Goal: Navigation & Orientation: Find specific page/section

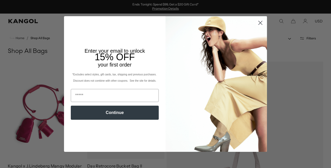
click at [16, 63] on div "Close dialog Enter your email to unlock 15% OFF your first order *Excludes sele…" at bounding box center [165, 84] width 331 height 168
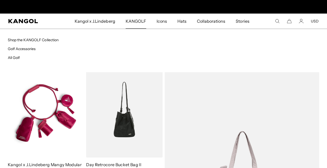
scroll to position [0, 107]
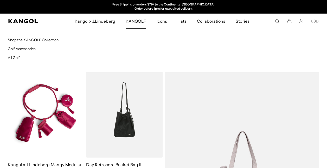
click at [138, 25] on span "KANGOLF" at bounding box center [136, 21] width 21 height 15
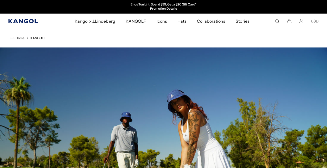
click at [26, 22] on icon "Kangol" at bounding box center [23, 21] width 30 height 4
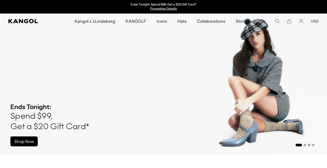
click at [122, 119] on div "Ends Tonight: Spend $99, Get a $20 Gift Card* Shop Now" at bounding box center [71, 119] width 143 height 72
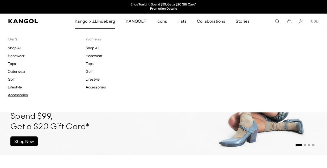
click at [14, 95] on link "Accessories" at bounding box center [18, 94] width 20 height 5
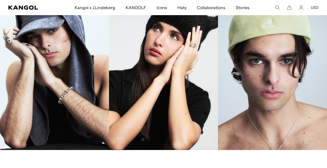
scroll to position [717, 0]
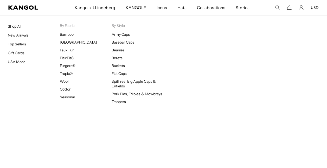
scroll to position [0, 107]
